Goal: Task Accomplishment & Management: Complete application form

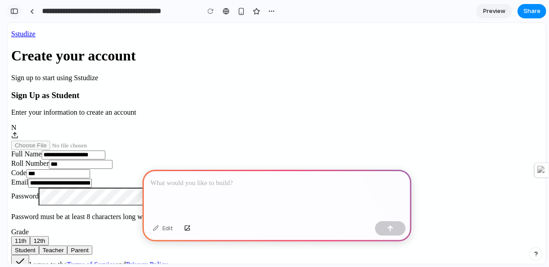
click at [18, 12] on button "button" at bounding box center [14, 11] width 14 height 14
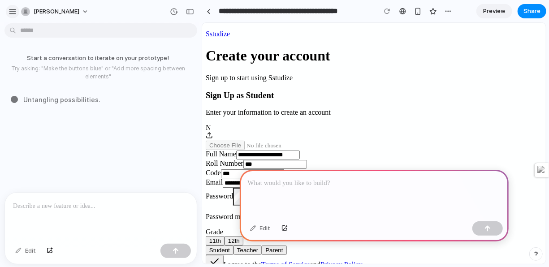
click at [12, 11] on div "button" at bounding box center [13, 12] width 8 height 8
click at [265, 55] on div "**********" at bounding box center [373, 162] width 337 height 264
click at [208, 10] on div at bounding box center [209, 11] width 4 height 5
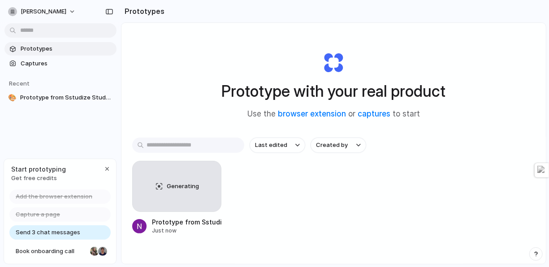
scroll to position [48, 0]
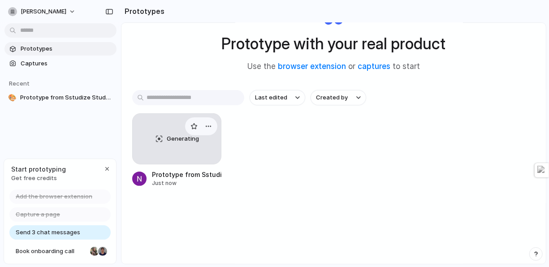
click at [195, 146] on div "Generating" at bounding box center [177, 139] width 88 height 50
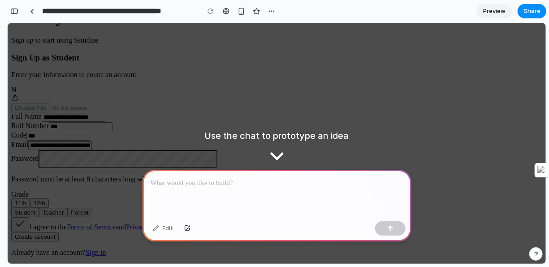
scroll to position [139, 0]
click at [296, 193] on div at bounding box center [277, 194] width 269 height 48
click at [49, 198] on button "12th" at bounding box center [39, 202] width 19 height 9
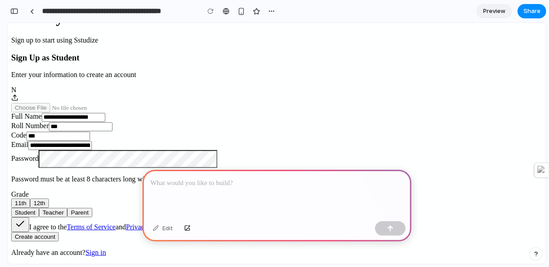
click at [223, 184] on p at bounding box center [277, 183] width 253 height 11
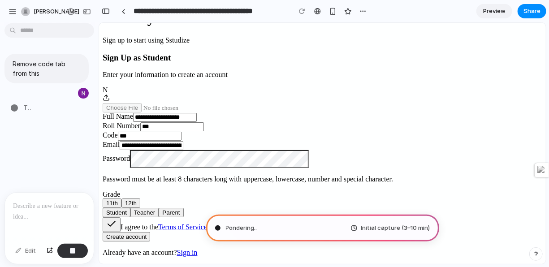
type input "**********"
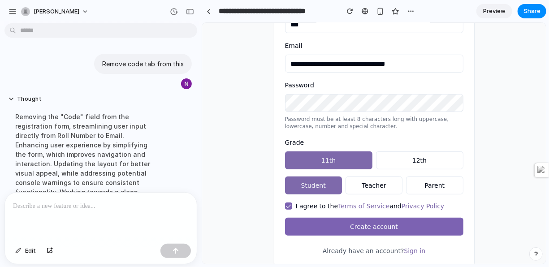
scroll to position [234, 0]
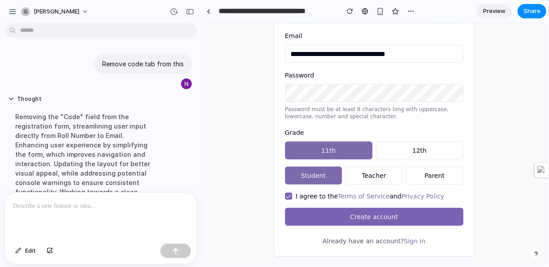
click at [84, 207] on p at bounding box center [101, 206] width 176 height 11
click at [49, 253] on div "button" at bounding box center [50, 250] width 6 height 5
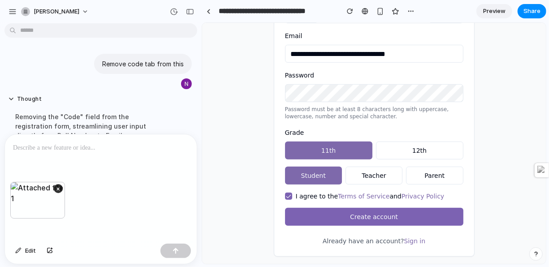
click at [86, 151] on div at bounding box center [101, 158] width 192 height 48
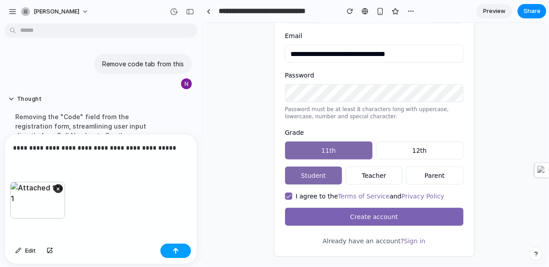
click at [181, 255] on button "button" at bounding box center [175, 251] width 30 height 14
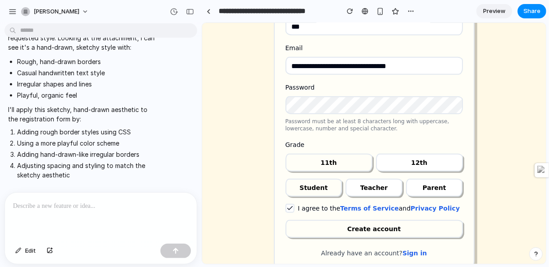
scroll to position [237, 0]
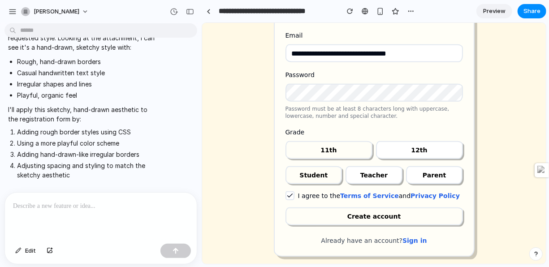
click at [307, 143] on button "11th" at bounding box center [328, 150] width 87 height 18
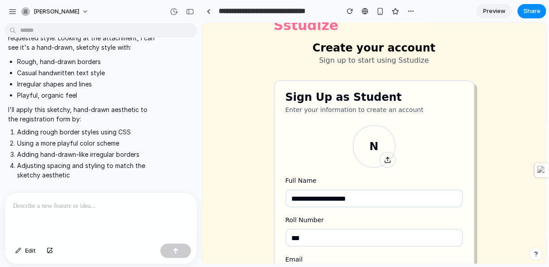
scroll to position [0, 0]
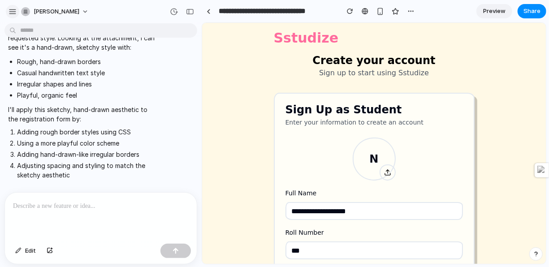
click at [8, 14] on button "button" at bounding box center [12, 11] width 13 height 13
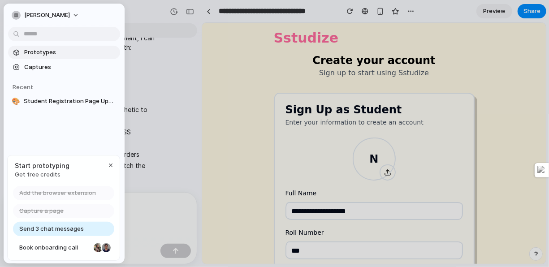
click at [62, 48] on span "Prototypes" at bounding box center [70, 52] width 92 height 9
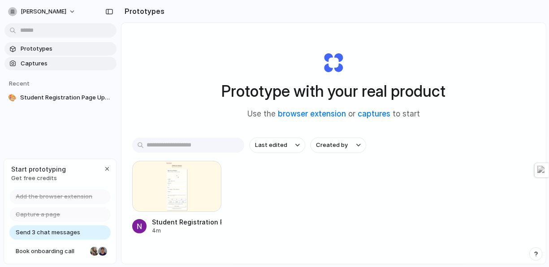
click at [58, 59] on span "Captures" at bounding box center [67, 63] width 92 height 9
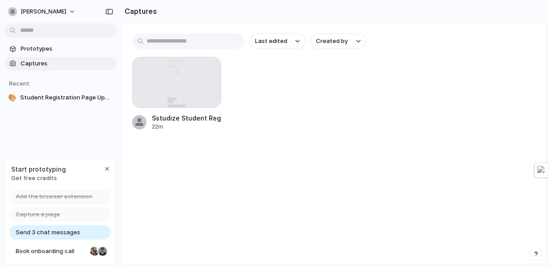
click at [48, 235] on span "Send 3 chat messages" at bounding box center [48, 232] width 65 height 9
click at [46, 248] on span "Book onboarding call" at bounding box center [51, 251] width 71 height 9
